Goal: Navigation & Orientation: Find specific page/section

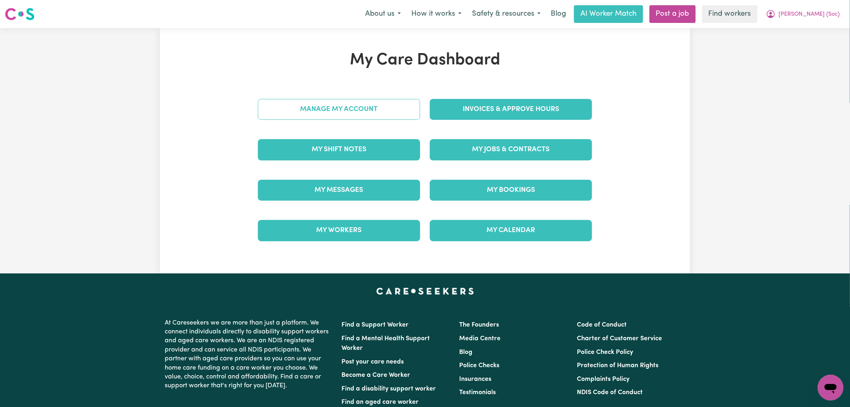
click at [301, 114] on link "Manage My Account" at bounding box center [339, 109] width 162 height 21
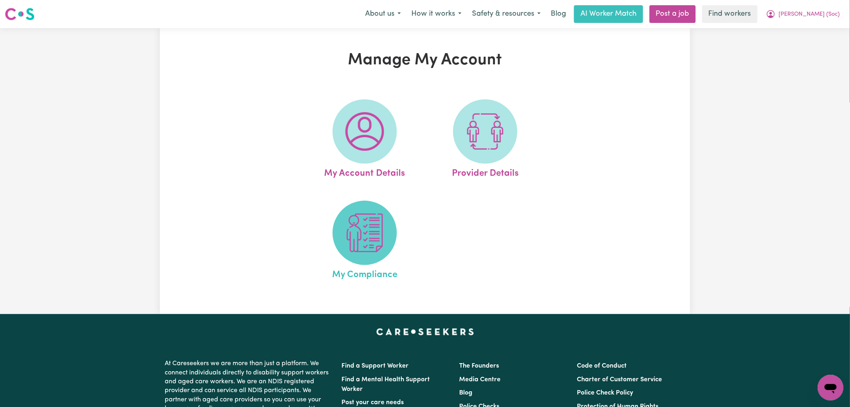
click at [366, 232] on img at bounding box center [365, 232] width 39 height 39
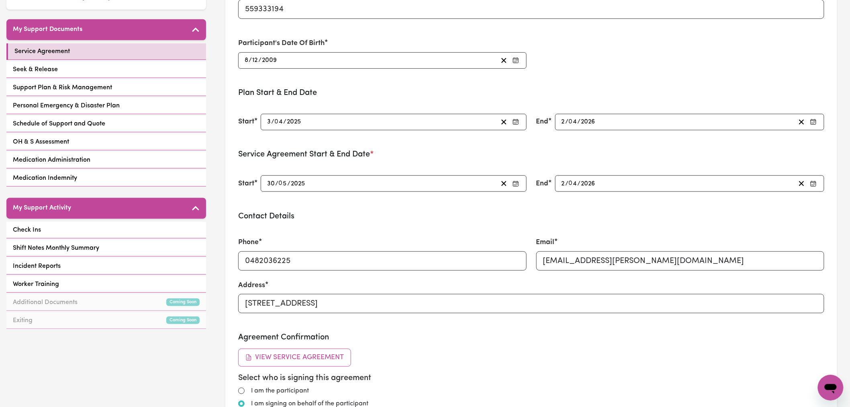
scroll to position [45, 0]
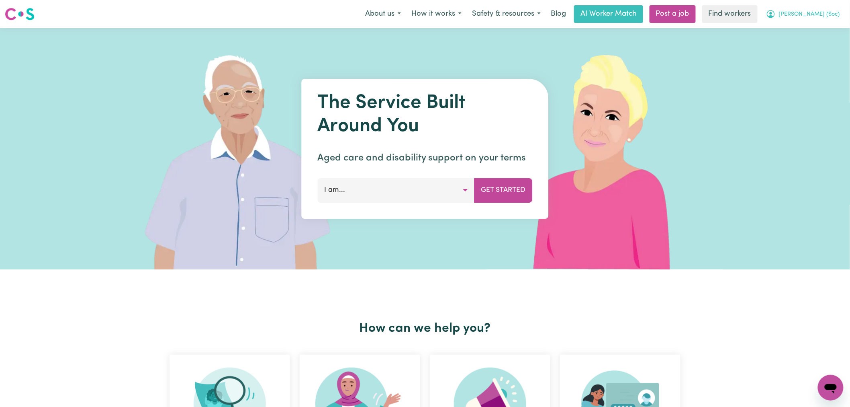
click at [816, 11] on span "[PERSON_NAME] (Soc)" at bounding box center [809, 14] width 61 height 9
click at [809, 47] on link "Logout" at bounding box center [814, 46] width 64 height 15
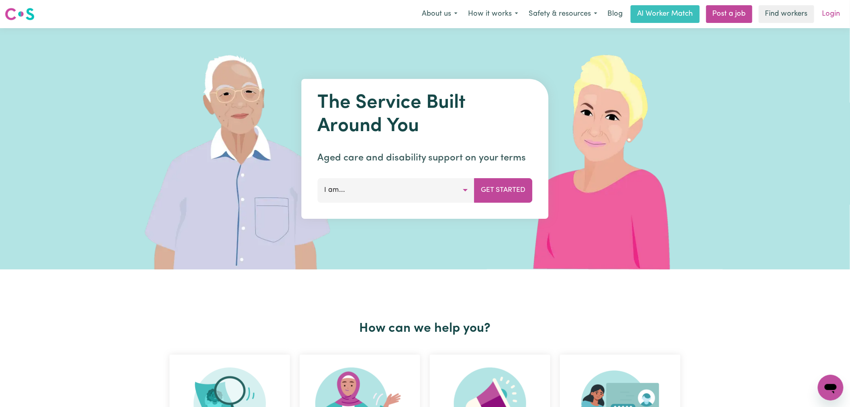
click at [832, 14] on link "Login" at bounding box center [832, 14] width 28 height 18
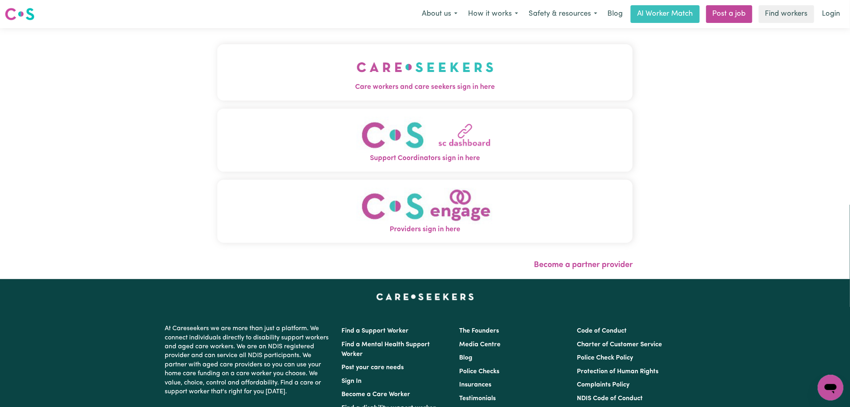
click at [336, 66] on button "Care workers and care seekers sign in here" at bounding box center [425, 72] width 416 height 56
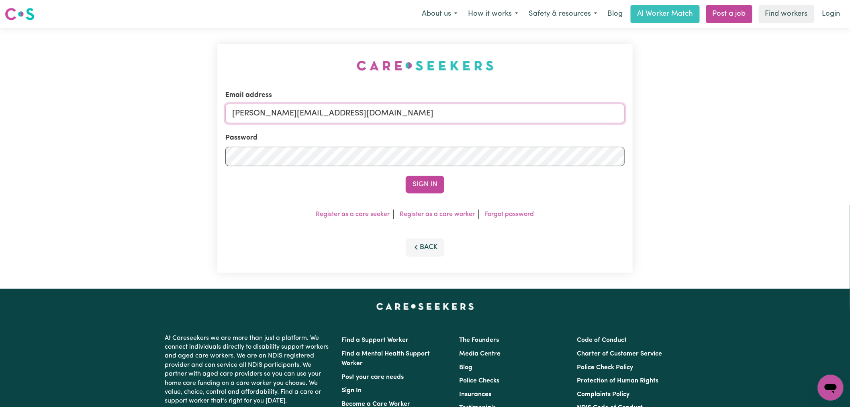
click at [389, 117] on input "lindsay@careseekers.com.au" at bounding box center [425, 113] width 400 height 19
drag, startPoint x: 438, startPoint y: 113, endPoint x: 272, endPoint y: 107, distance: 166.9
click at [272, 107] on input "superuser~CaronuttingMMJ@careseekers.com.au" at bounding box center [425, 113] width 400 height 19
type input "superuser~QuangMinhTranMSS@careseekers.com.au"
click at [419, 182] on button "Sign In" at bounding box center [425, 185] width 39 height 18
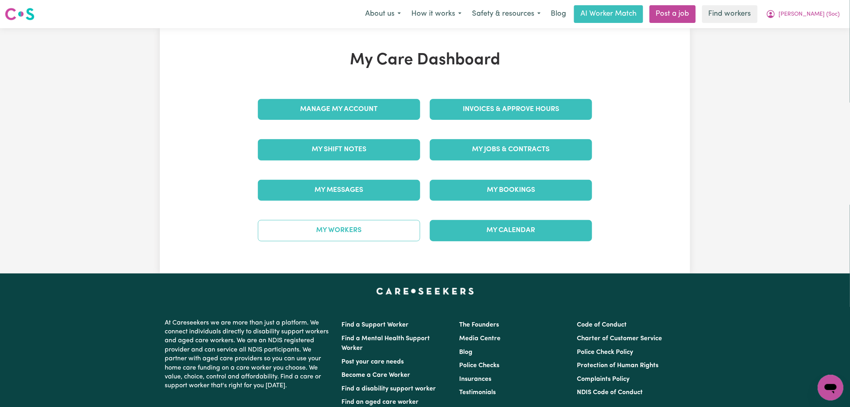
click at [353, 234] on link "My Workers" at bounding box center [339, 230] width 162 height 21
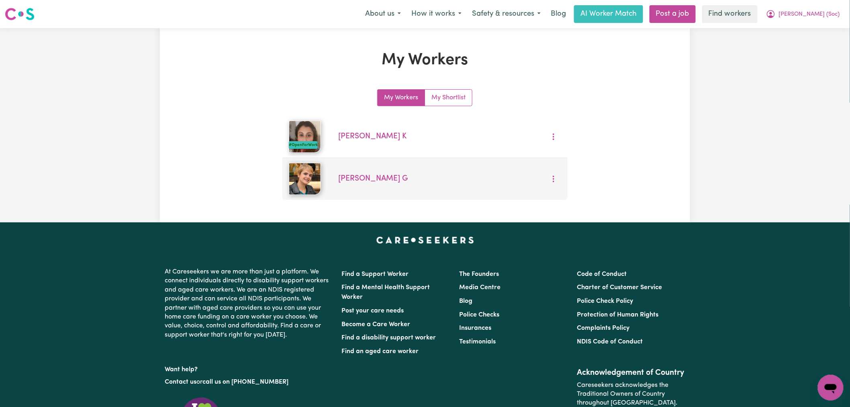
click at [320, 183] on img at bounding box center [305, 179] width 32 height 32
click at [339, 183] on span "Yalda G" at bounding box center [373, 179] width 70 height 12
click at [344, 182] on link "Yalda G" at bounding box center [373, 179] width 70 height 8
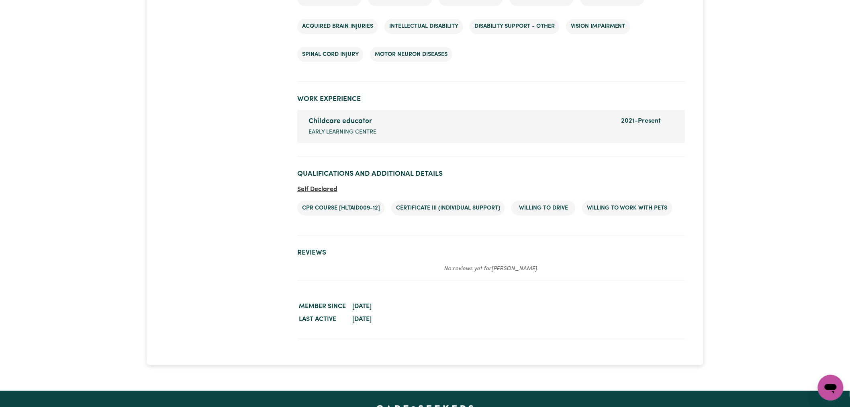
scroll to position [1429, 0]
